Goal: Use online tool/utility: Utilize a website feature to perform a specific function

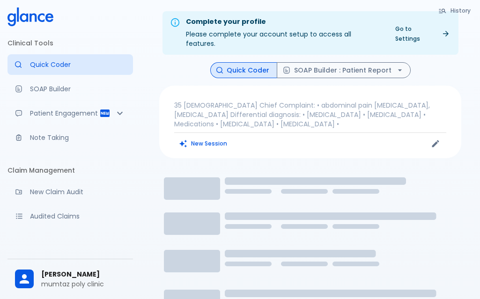
click at [242, 140] on div "New Session" at bounding box center [242, 144] width 136 height 14
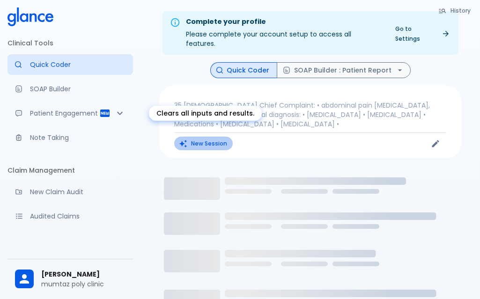
click at [202, 137] on button "New Session" at bounding box center [203, 144] width 59 height 14
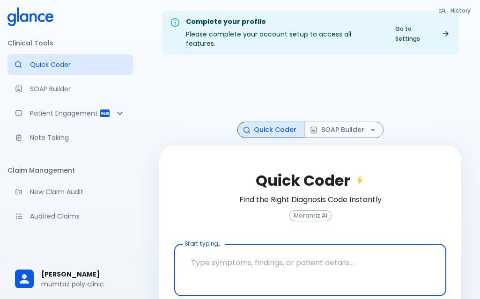
click at [190, 258] on textarea at bounding box center [310, 262] width 259 height 29
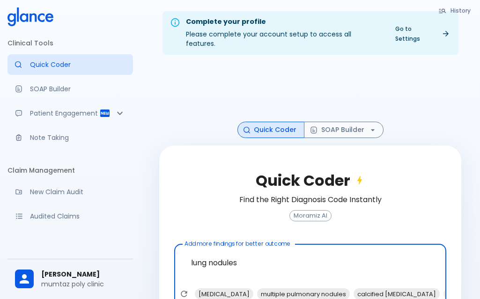
click at [277, 122] on button "Quick Coder" at bounding box center [270, 130] width 67 height 16
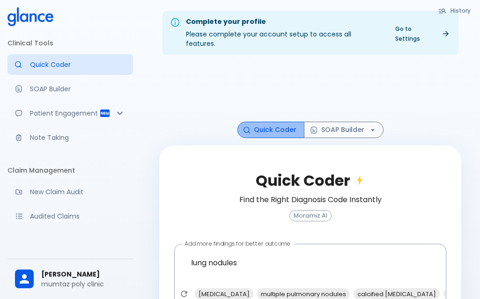
click at [277, 122] on button "Quick Coder" at bounding box center [270, 130] width 67 height 16
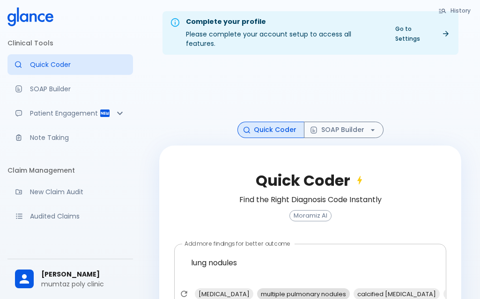
click at [309, 289] on span "multiple pulmonary nodules" at bounding box center [303, 294] width 93 height 11
type textarea "lung nodules , multiple pulmonary nodules"
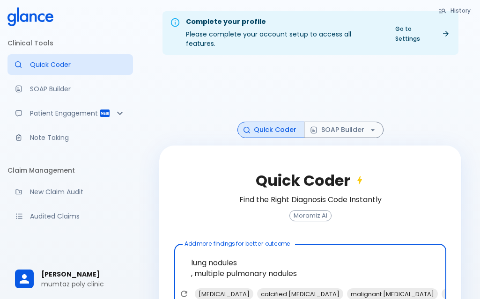
click at [278, 122] on button "Quick Coder" at bounding box center [270, 130] width 67 height 16
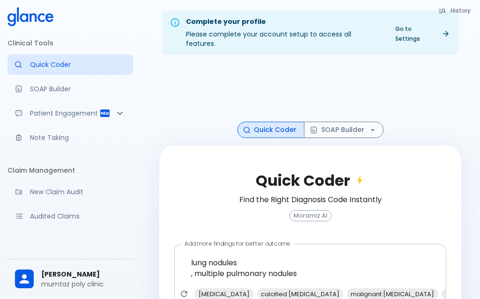
click at [276, 122] on button "Quick Coder" at bounding box center [270, 130] width 67 height 16
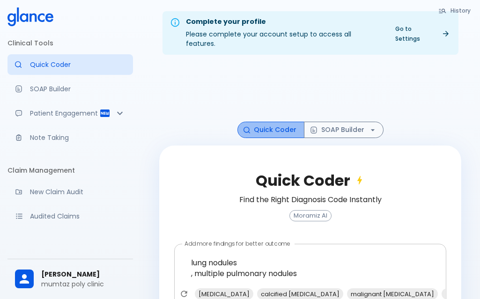
click at [276, 122] on button "Quick Coder" at bounding box center [270, 130] width 67 height 16
click at [237, 122] on button "Quick Coder" at bounding box center [270, 130] width 67 height 16
click at [276, 122] on button "Quick Coder" at bounding box center [270, 130] width 67 height 16
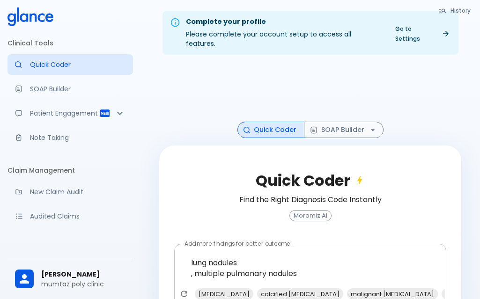
click at [276, 122] on button "Quick Coder" at bounding box center [270, 130] width 67 height 16
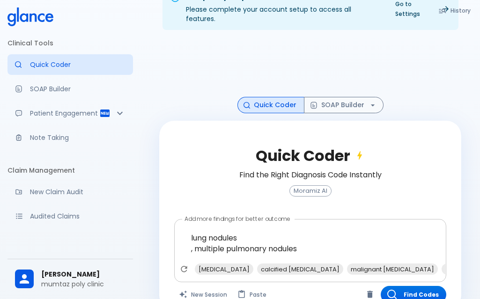
scroll to position [38, 0]
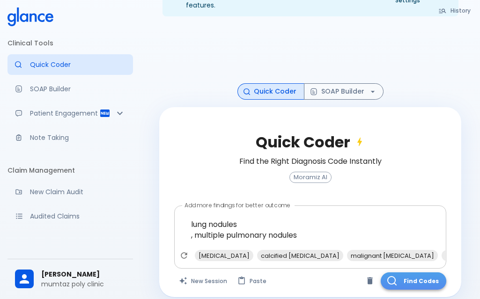
click at [413, 276] on button "Find Codes" at bounding box center [414, 281] width 66 height 17
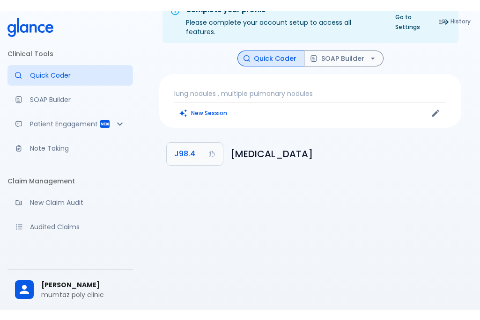
scroll to position [22, 0]
